Goal: Task Accomplishment & Management: Manage account settings

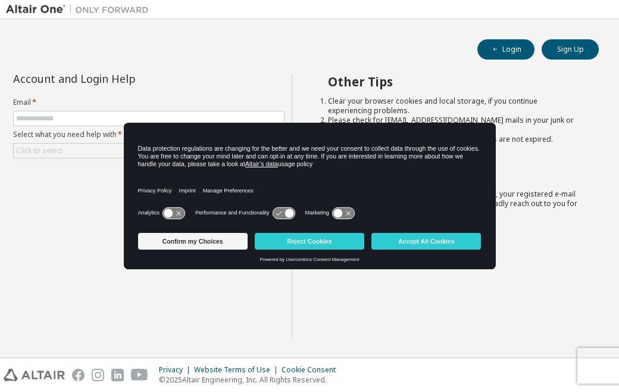
click at [329, 110] on li "Clear your browser cookies and local storage, if you continue experiencing prob…" at bounding box center [452, 105] width 249 height 19
click at [554, 234] on div "Other Tips Clear your browser cookies and local storage, if you continue experi…" at bounding box center [452, 205] width 321 height 263
click at [219, 245] on button "Confirm my Choices" at bounding box center [193, 241] width 110 height 17
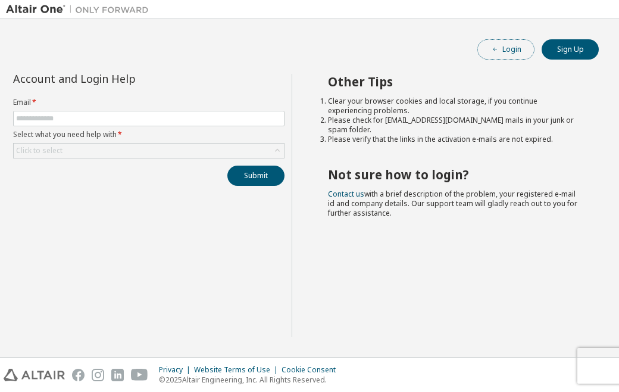
click at [502, 48] on button "Login" at bounding box center [505, 49] width 57 height 20
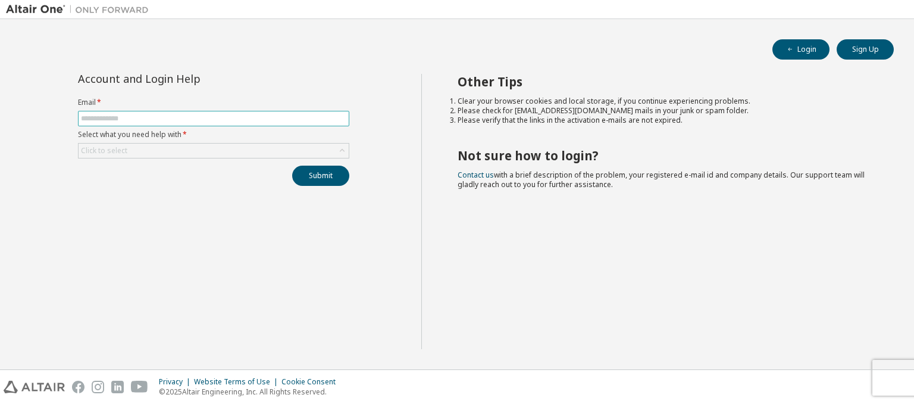
click at [150, 117] on input "text" at bounding box center [214, 119] width 266 height 10
type input "**********"
click at [292, 166] on button "Submit" at bounding box center [320, 176] width 57 height 20
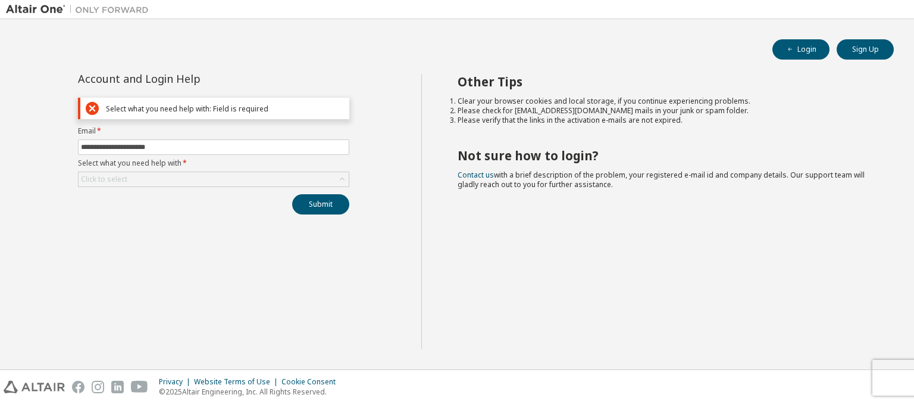
click at [90, 108] on icon at bounding box center [92, 108] width 13 height 13
click at [159, 182] on div "Click to select" at bounding box center [214, 179] width 270 height 14
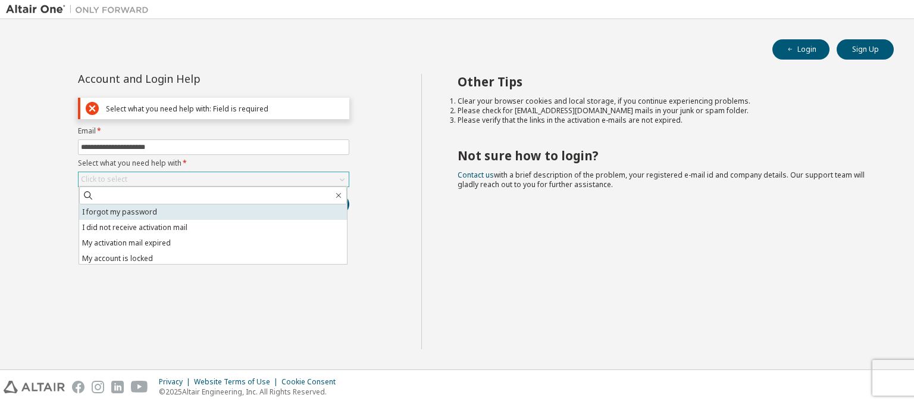
click at [146, 215] on li "I forgot my password" at bounding box center [213, 211] width 268 height 15
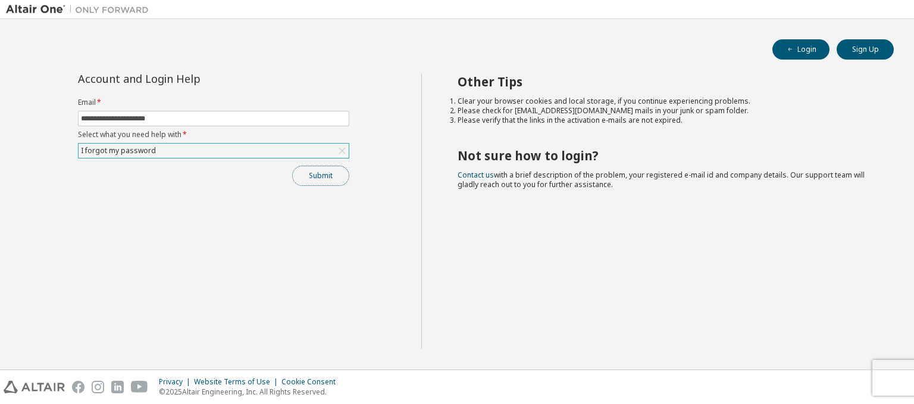
click at [327, 177] on button "Submit" at bounding box center [320, 176] width 57 height 20
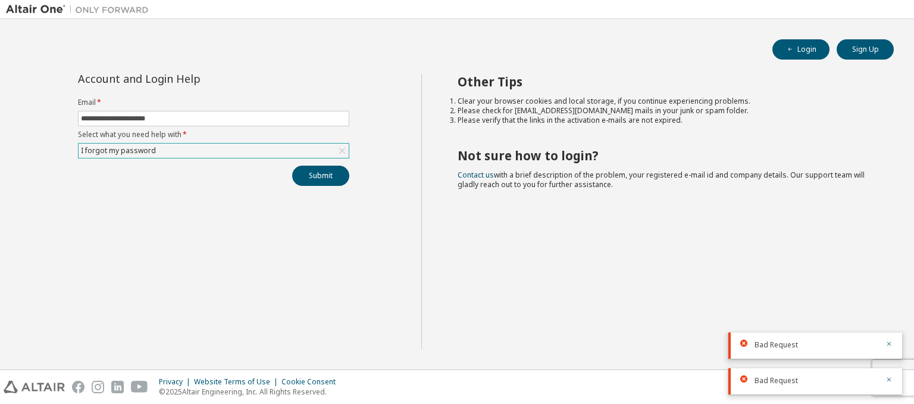
click at [893, 346] on div "Bad Request" at bounding box center [816, 345] width 174 height 26
click at [886, 341] on icon "button" at bounding box center [889, 343] width 7 height 7
click at [886, 376] on icon "button" at bounding box center [889, 379] width 7 height 7
